Goal: Task Accomplishment & Management: Manage account settings

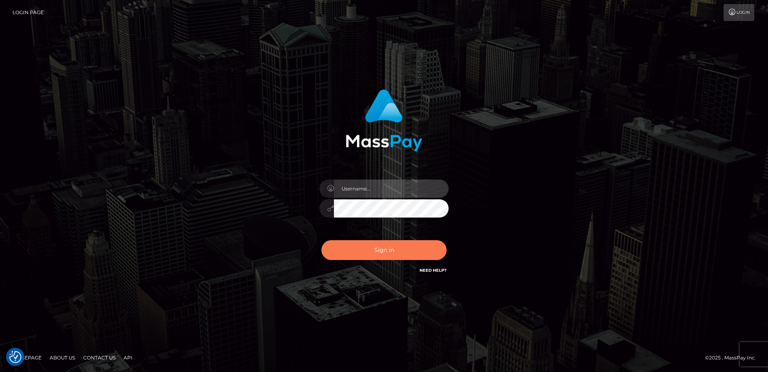
type input "[PERSON_NAME].Springer2"
drag, startPoint x: 380, startPoint y: 249, endPoint x: 377, endPoint y: 246, distance: 4.3
click at [379, 249] on button "Sign in" at bounding box center [384, 250] width 125 height 20
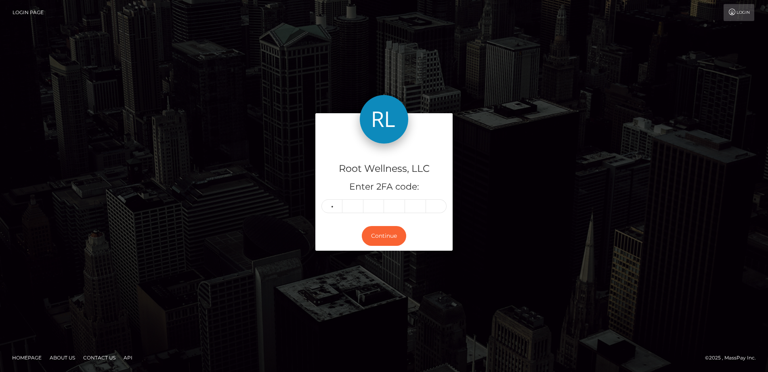
type input "9"
type input "5"
type input "9"
type input "0"
type input "8"
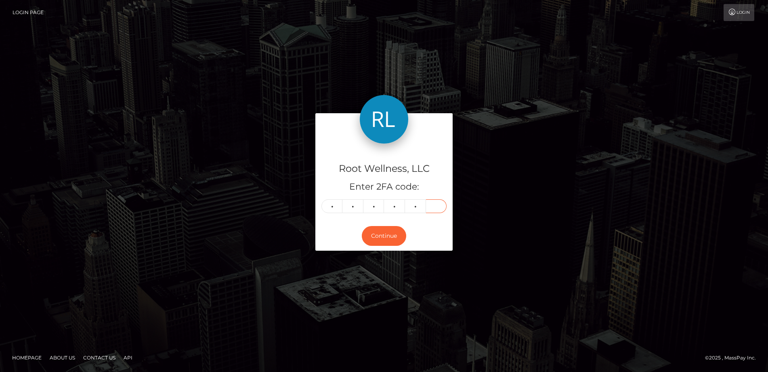
type input "4"
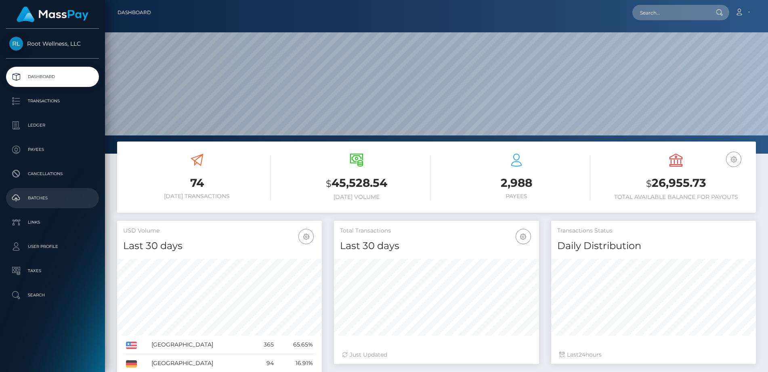
click at [38, 202] on p "Batches" at bounding box center [52, 198] width 86 height 12
